Goal: Task Accomplishment & Management: Manage account settings

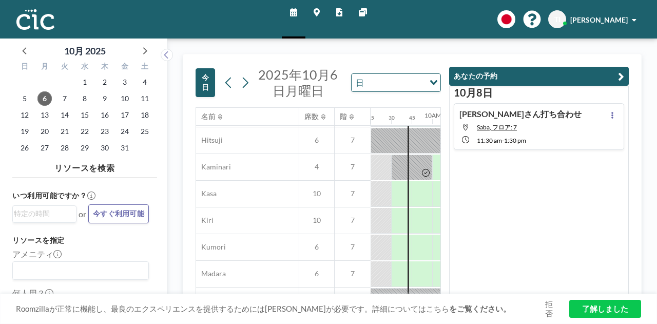
scroll to position [103, 760]
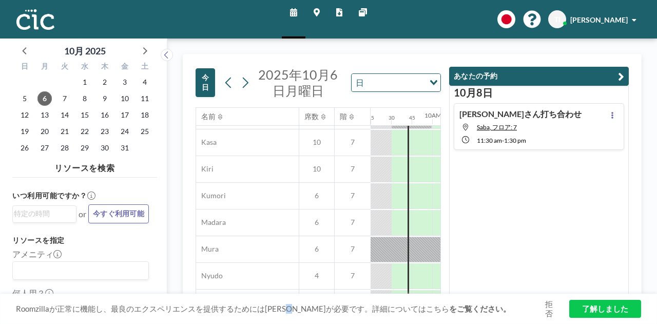
drag, startPoint x: 300, startPoint y: 296, endPoint x: 310, endPoint y: 296, distance: 10.3
click at [310, 296] on div "Roomzillaが正常に機能し、最良のエクスペリエンスを提供するためにはクッキーが必要です。詳細についてはこちら をご覧ください。 拒否 了解しました" at bounding box center [328, 309] width 657 height 31
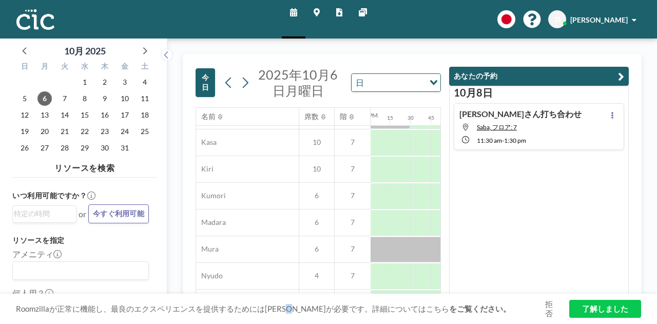
scroll to position [103, 520]
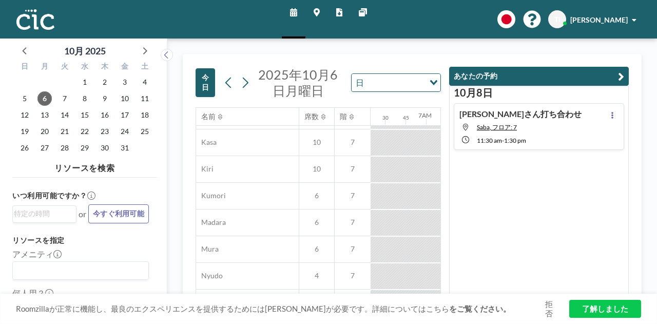
click at [558, 115] on div "木下さん打ち合わせ Saba, フロア: 7 11:30 AM - 1:30 PM" at bounding box center [539, 126] width 171 height 47
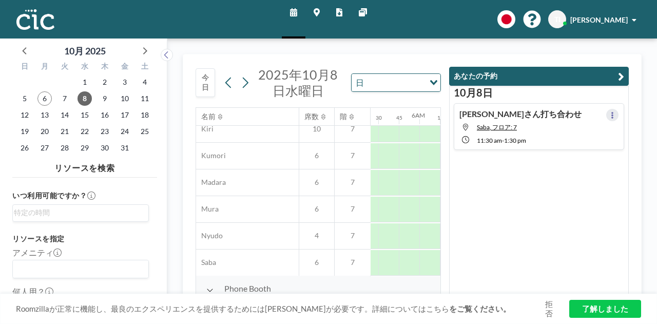
click at [607, 117] on button at bounding box center [613, 115] width 12 height 12
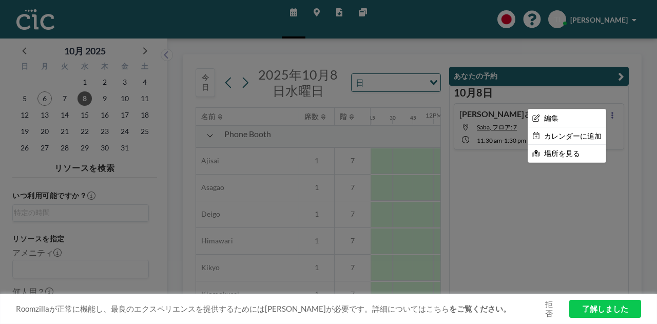
scroll to position [298, 924]
click at [577, 113] on li "編集" at bounding box center [567, 117] width 78 height 17
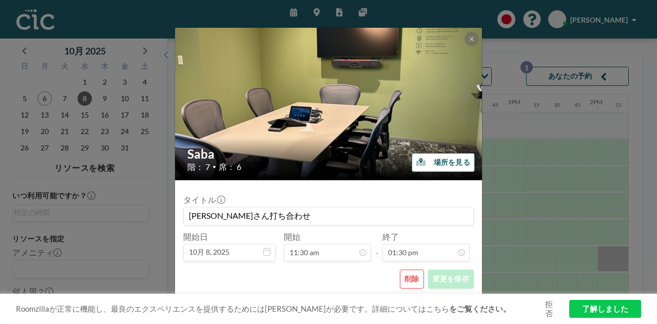
scroll to position [0, 924]
click at [421, 281] on button "削除" at bounding box center [412, 279] width 24 height 19
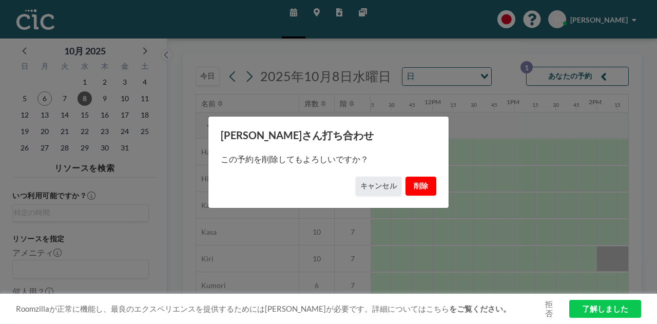
click at [422, 188] on button "削除" at bounding box center [421, 186] width 31 height 19
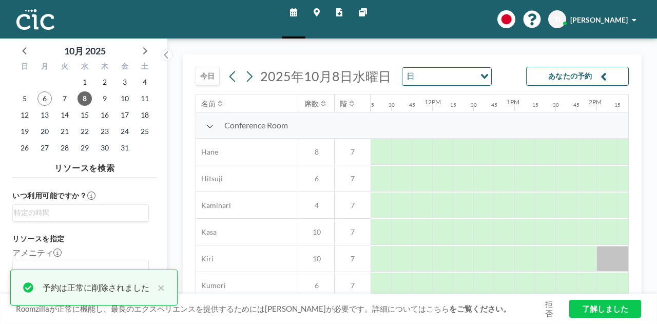
click at [210, 79] on button "今日" at bounding box center [208, 76] width 24 height 19
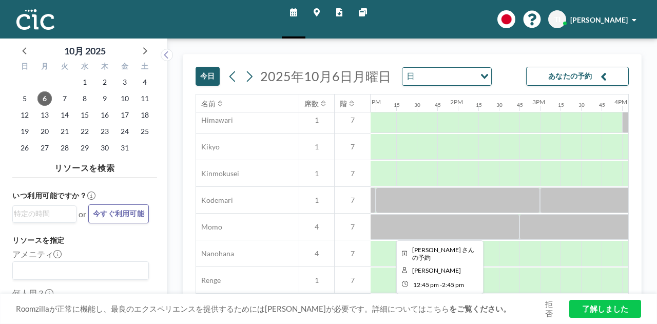
scroll to position [421, 1063]
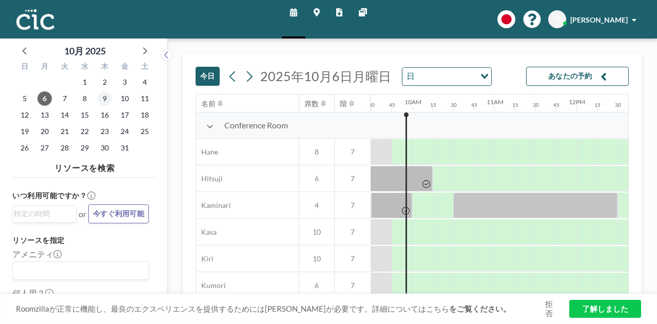
scroll to position [0, 781]
click at [81, 103] on span "8" at bounding box center [85, 98] width 14 height 14
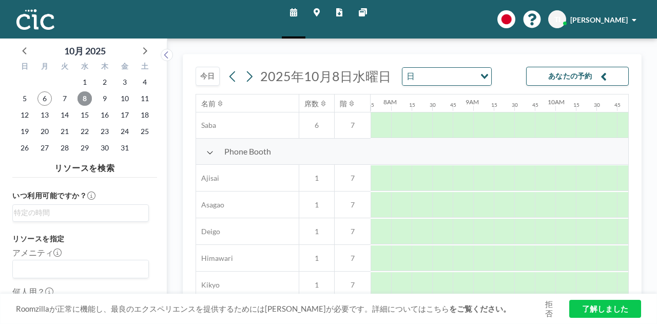
scroll to position [164, 637]
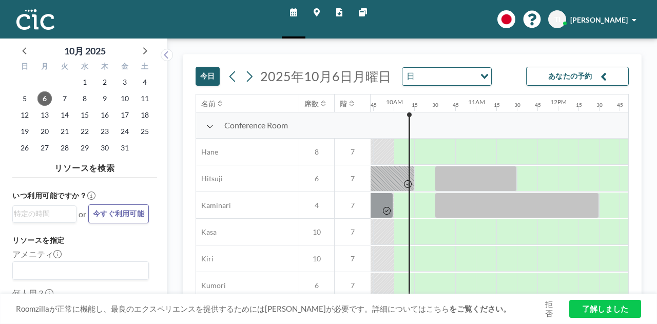
scroll to position [0, 801]
click at [86, 101] on span "8" at bounding box center [85, 98] width 14 height 14
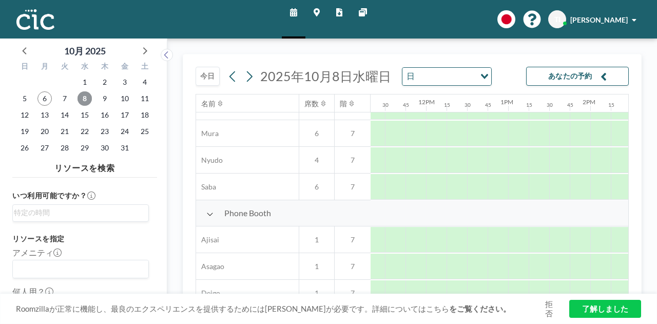
scroll to position [205, 983]
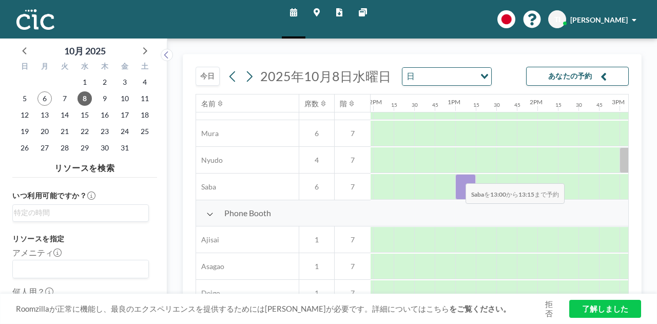
click at [458, 176] on div at bounding box center [466, 187] width 21 height 26
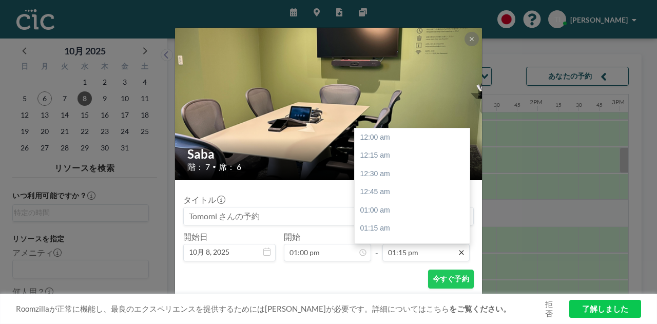
scroll to position [969, 0]
click at [462, 255] on icon at bounding box center [462, 253] width 8 height 8
click at [389, 217] on div "03:00 pm" at bounding box center [415, 214] width 120 height 18
type input "03:00 pm"
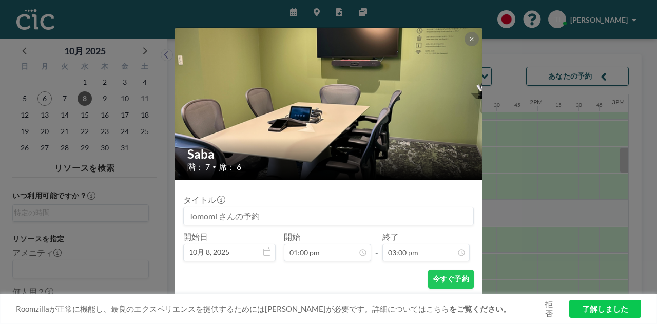
scroll to position [951, 0]
click at [238, 277] on div "今すぐ予約" at bounding box center [328, 279] width 291 height 19
click at [352, 210] on input at bounding box center [329, 215] width 290 height 17
drag, startPoint x: 294, startPoint y: 213, endPoint x: 146, endPoint y: 221, distance: 147.6
click at [146, 221] on div "Saba 階： 7 • 席： 6 タイトル 開始日 10月 8, 2025 開始 01:00 pm - 終了 03:00 pm 今すぐ予約" at bounding box center [328, 162] width 657 height 324
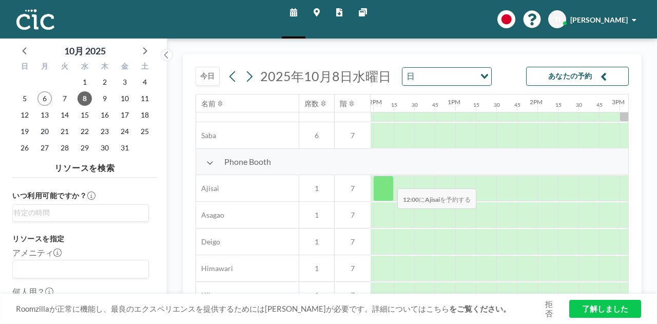
scroll to position [205, 983]
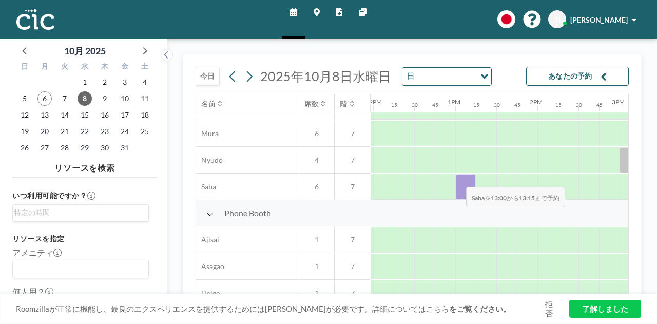
click at [458, 179] on div at bounding box center [466, 187] width 21 height 26
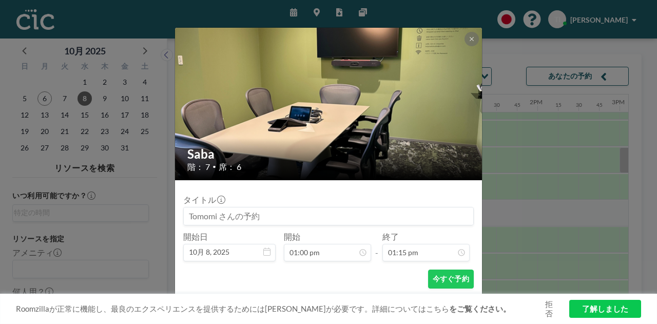
click at [302, 216] on input at bounding box center [329, 215] width 290 height 17
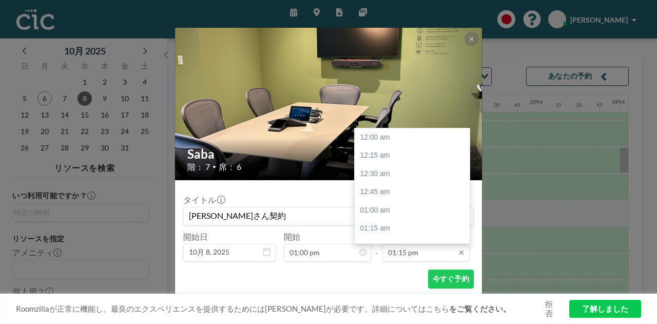
scroll to position [969, 0]
type input "竹之下さん契約"
click at [439, 253] on input "01:15 pm" at bounding box center [426, 252] width 87 height 17
click at [396, 255] on input "01:15 pm" at bounding box center [426, 252] width 87 height 17
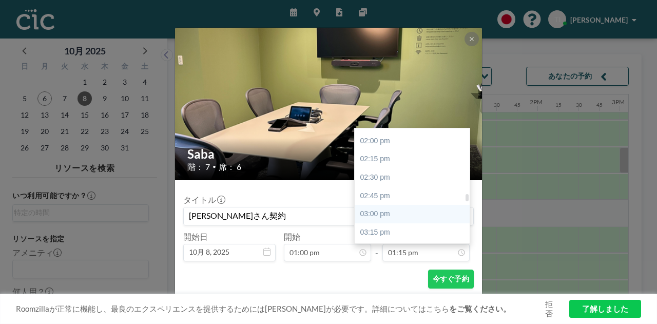
click at [383, 210] on div "03:00 pm" at bounding box center [415, 214] width 120 height 18
type input "03:00 pm"
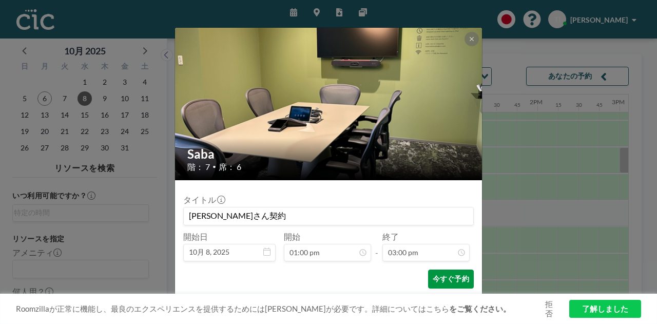
click at [434, 276] on button "今すぐ予約" at bounding box center [451, 279] width 46 height 19
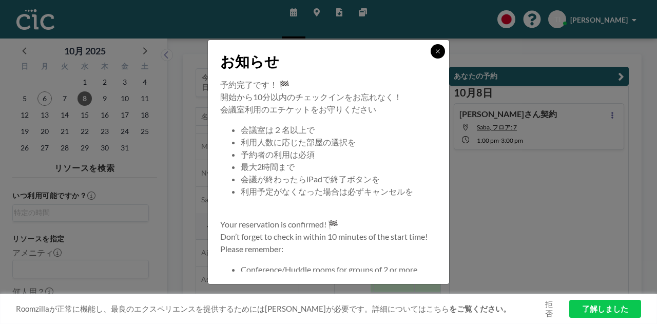
click at [439, 52] on icon at bounding box center [438, 51] width 6 height 6
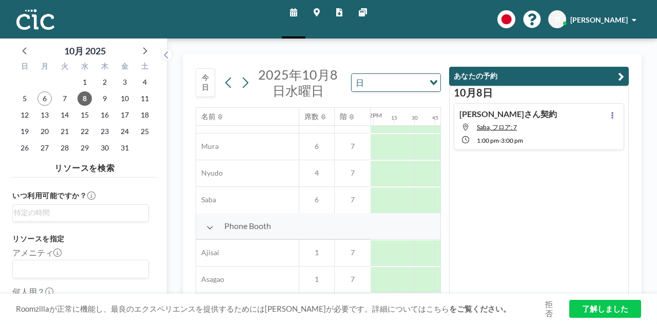
drag, startPoint x: 561, startPoint y: 62, endPoint x: 524, endPoint y: 31, distance: 48.1
drag, startPoint x: 524, startPoint y: 31, endPoint x: 565, endPoint y: 174, distance: 148.4
click at [563, 173] on div "10月8日 竹之下さん契約 Saba, フロア: 7 1:00 PM - 3:00 PM" at bounding box center [539, 191] width 180 height 210
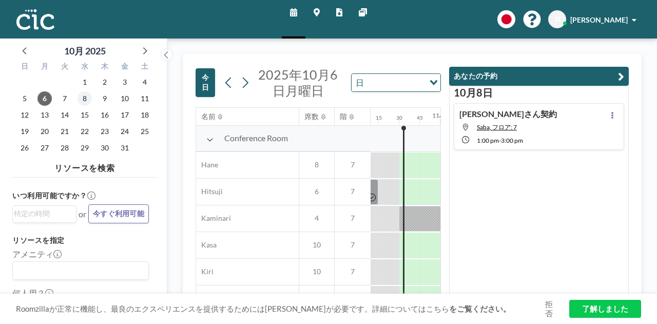
scroll to position [0, 842]
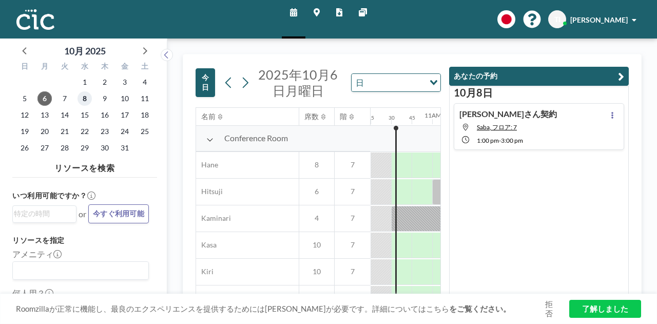
click at [88, 96] on span "8" at bounding box center [85, 98] width 14 height 14
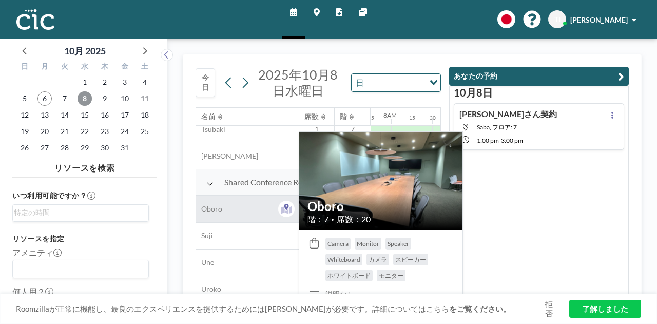
scroll to position [719, 637]
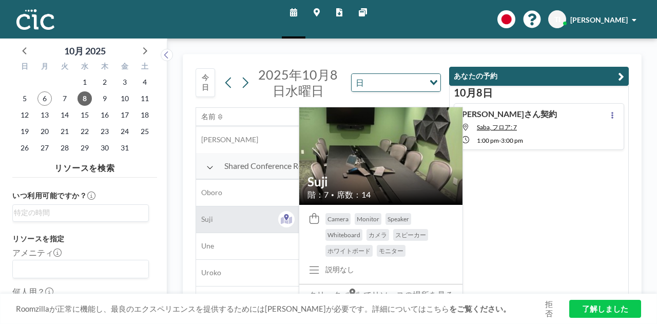
click at [240, 225] on div "Suji" at bounding box center [247, 219] width 103 height 26
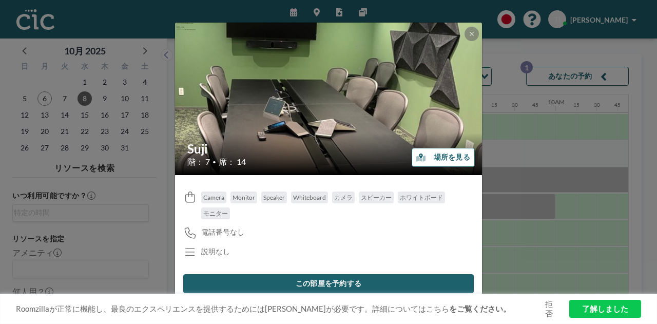
click at [475, 27] on div at bounding box center [472, 34] width 14 height 14
click at [474, 33] on icon at bounding box center [472, 34] width 6 height 6
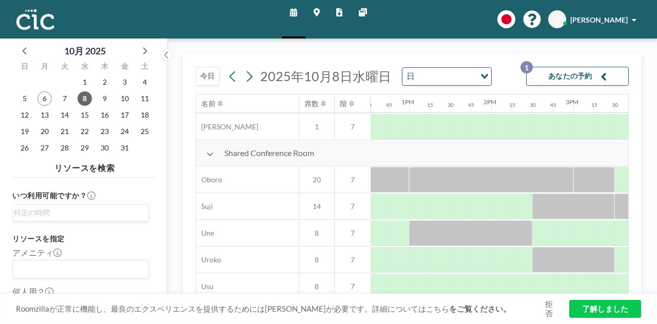
scroll to position [719, 1031]
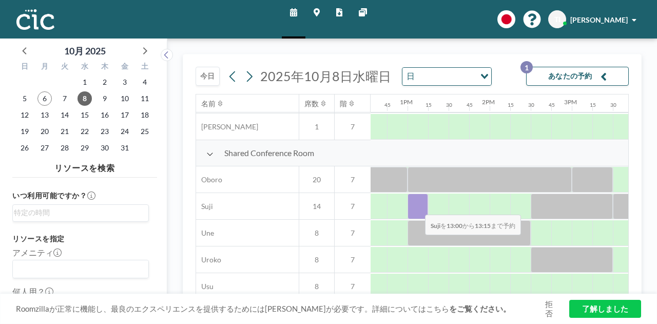
click at [417, 207] on div at bounding box center [418, 207] width 21 height 26
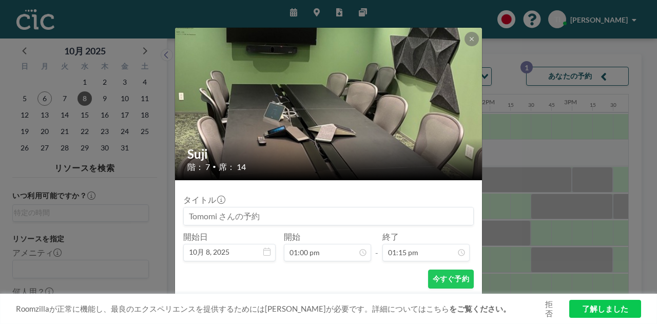
click at [361, 217] on input at bounding box center [329, 215] width 290 height 17
type input "た"
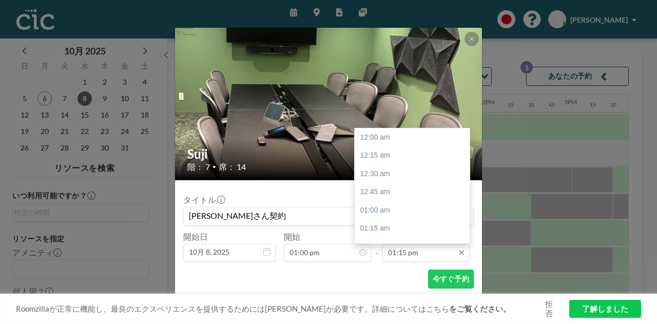
scroll to position [969, 0]
type input "竹之下さん契約"
click at [417, 229] on div "02:30 pm" at bounding box center [415, 229] width 120 height 18
type input "02:30 pm"
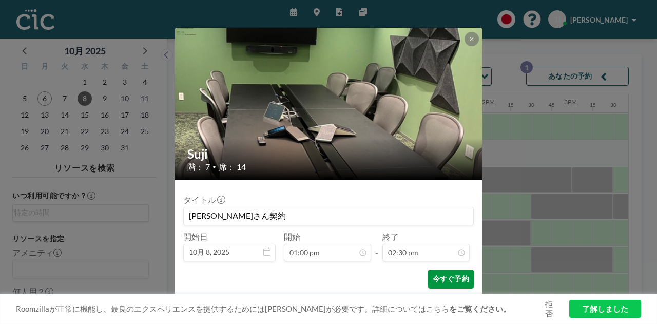
scroll to position [1060, 0]
click at [439, 286] on button "今すぐ予約" at bounding box center [451, 279] width 46 height 19
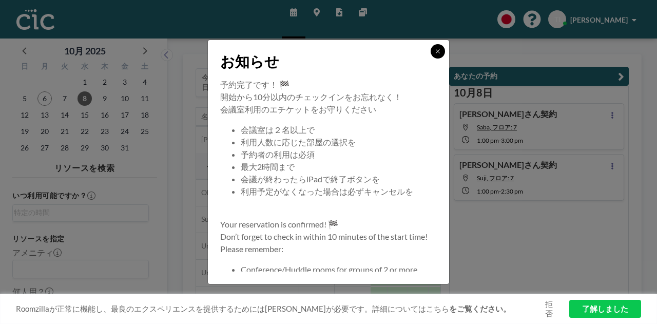
click at [438, 50] on icon at bounding box center [438, 51] width 6 height 6
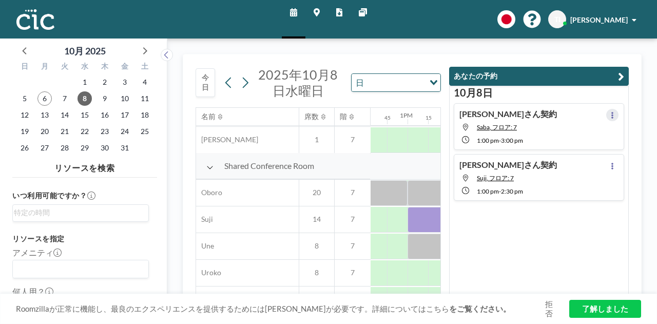
click at [612, 115] on icon at bounding box center [613, 115] width 2 height 7
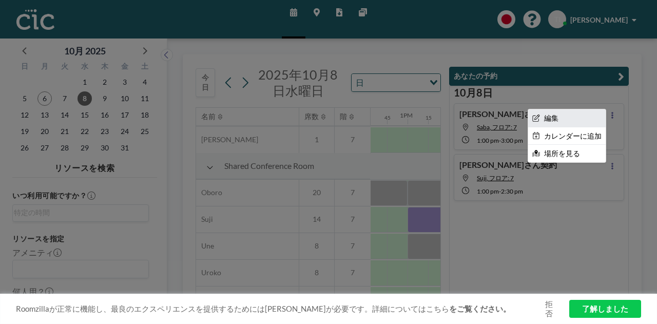
click at [565, 121] on li "編集" at bounding box center [567, 117] width 78 height 17
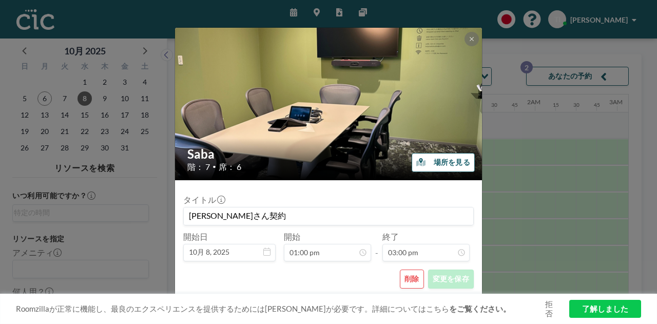
scroll to position [1097, 0]
click at [417, 285] on button "削除" at bounding box center [412, 279] width 24 height 19
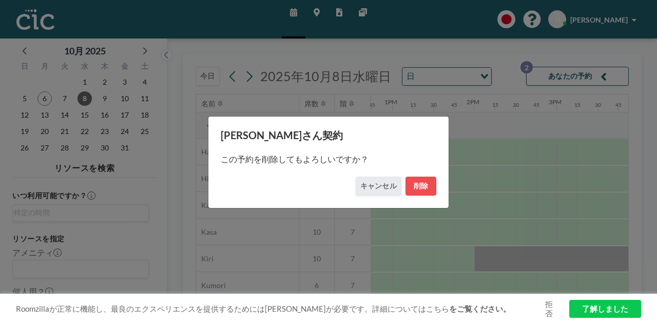
scroll to position [0, 1048]
click at [419, 192] on button "削除" at bounding box center [421, 186] width 31 height 19
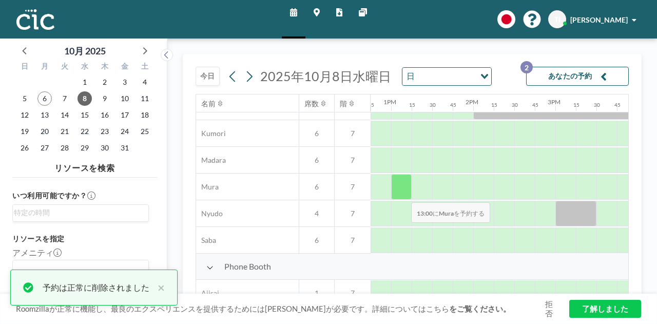
scroll to position [154, 1048]
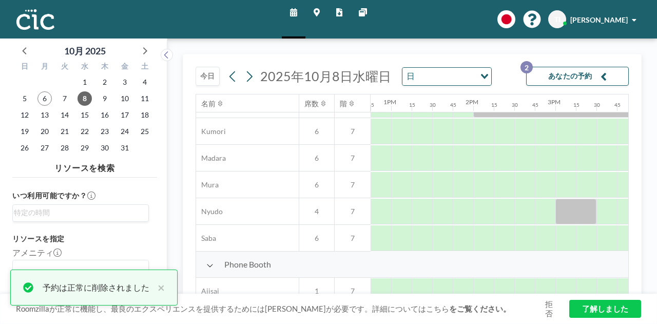
click at [585, 74] on button "あなたの予約 2" at bounding box center [577, 76] width 103 height 19
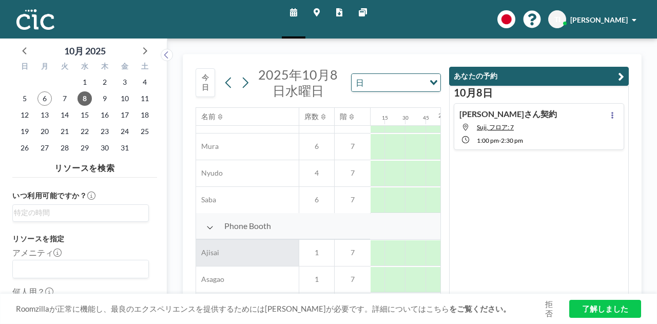
scroll to position [205, 1081]
click at [433, 294] on div "Roomzillaが正常に機能し、最良のエクスペリエンスを提供するためにはクッキーが必要です。詳細についてはこちら をご覧ください。 拒否 了解しました" at bounding box center [328, 309] width 657 height 31
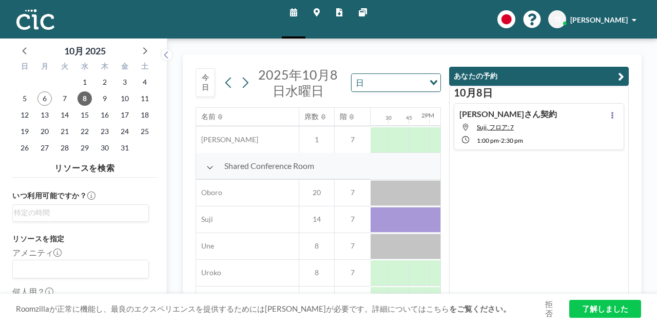
scroll to position [719, 1102]
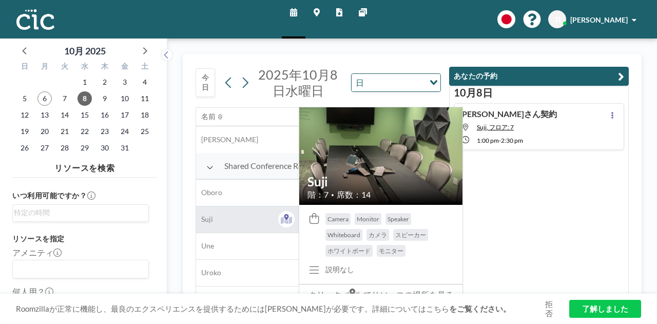
click at [278, 224] on span at bounding box center [286, 219] width 16 height 16
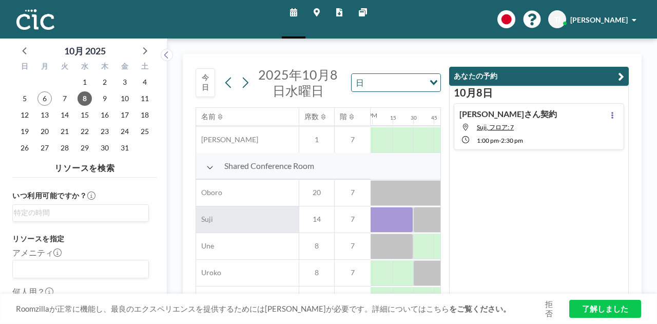
scroll to position [719, 1204]
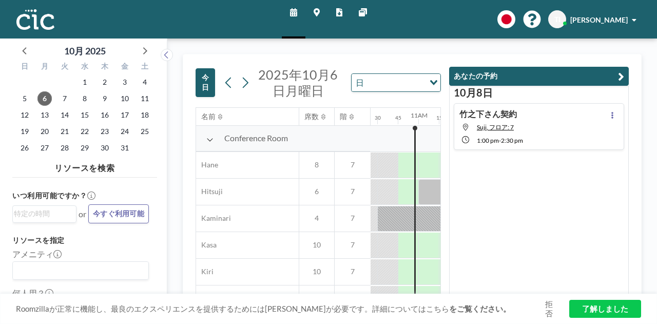
scroll to position [0, 863]
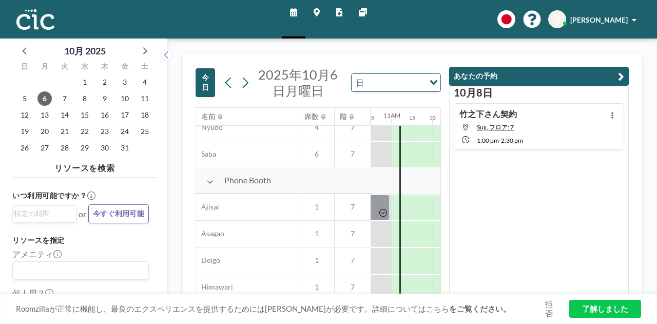
scroll to position [308, 883]
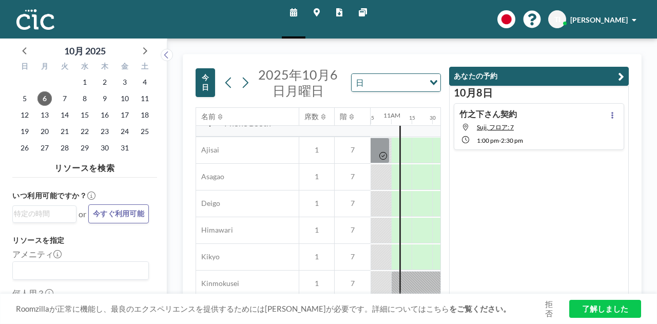
click at [624, 71] on icon "button" at bounding box center [621, 76] width 6 height 12
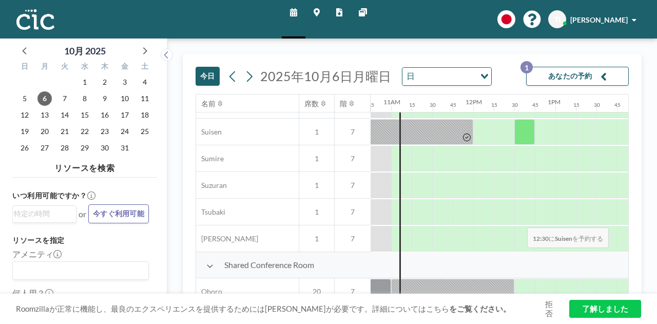
scroll to position [616, 883]
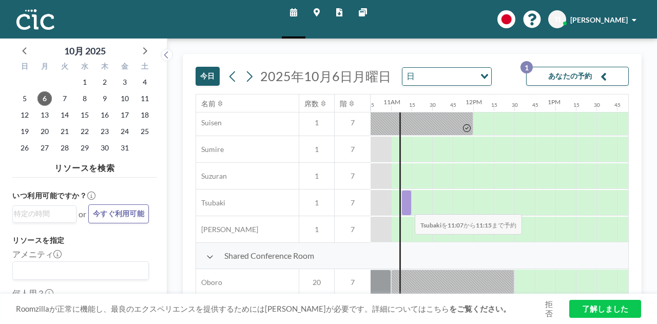
click at [407, 206] on div at bounding box center [407, 203] width 10 height 26
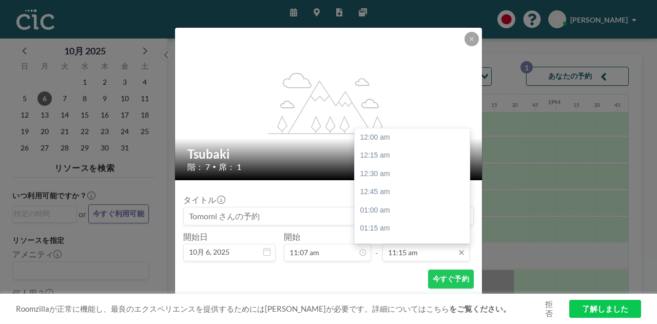
scroll to position [823, 0]
click at [387, 229] on div "12:30 pm" at bounding box center [415, 228] width 120 height 18
type input "12:30 pm"
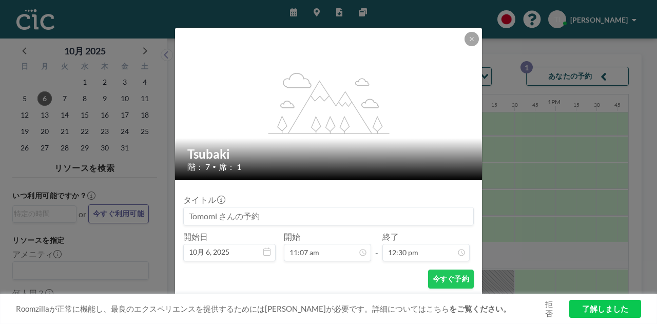
scroll to position [914, 0]
click at [451, 282] on button "今すぐ予約" at bounding box center [451, 279] width 46 height 19
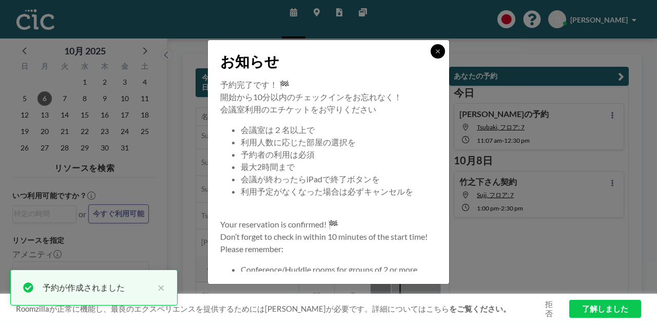
click at [434, 55] on button at bounding box center [438, 51] width 14 height 14
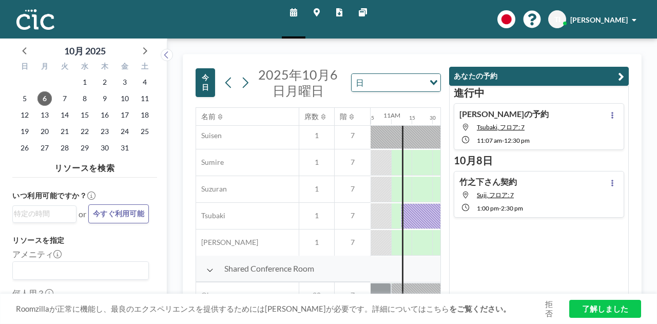
click at [537, 252] on div "進行[PERSON_NAME]の予約 Tsubaki, フロア: 7 11:07 AM - 12:30 PM [DATE] [PERSON_NAME]さん契約…" at bounding box center [539, 191] width 180 height 210
